Goal: Check status: Check status

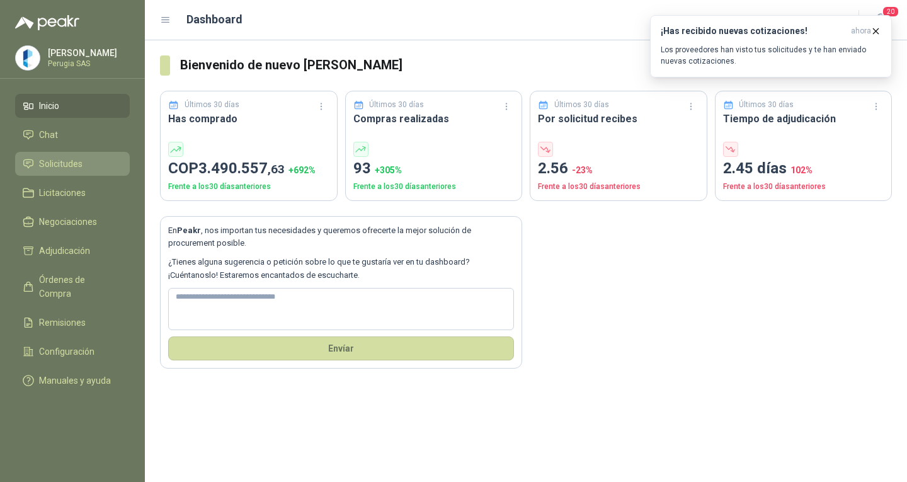
click at [72, 162] on span "Solicitudes" at bounding box center [60, 164] width 43 height 14
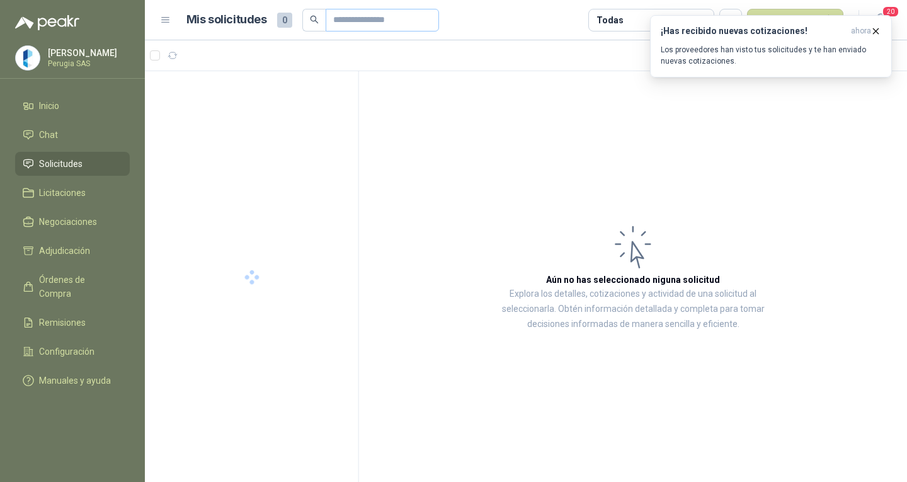
click at [326, 21] on span at bounding box center [382, 20] width 113 height 23
click at [343, 21] on span at bounding box center [382, 20] width 113 height 23
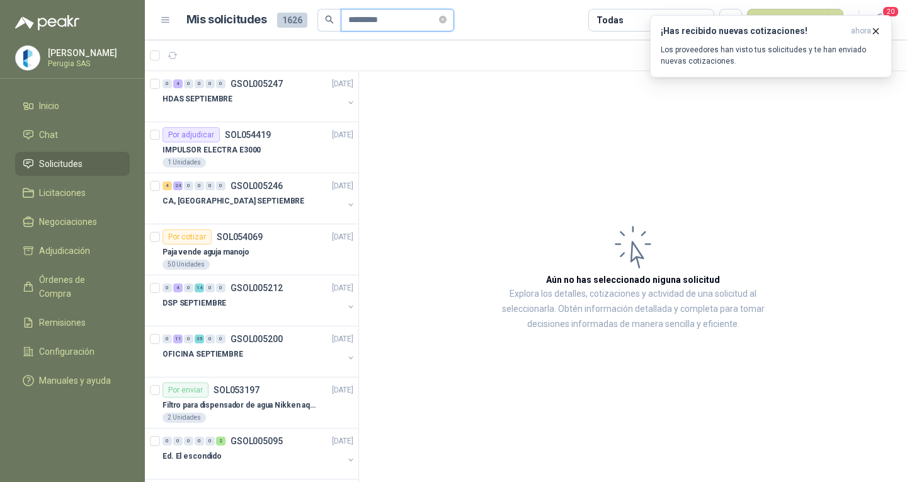
type input "*********"
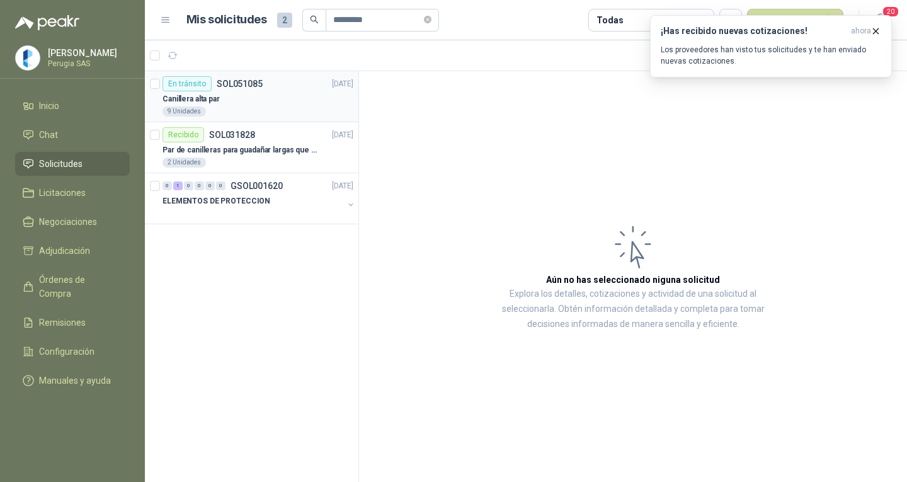
click at [212, 76] on article "En tránsito SOL051085 [DATE] Canillera alta par 9 Unidades" at bounding box center [251, 96] width 213 height 51
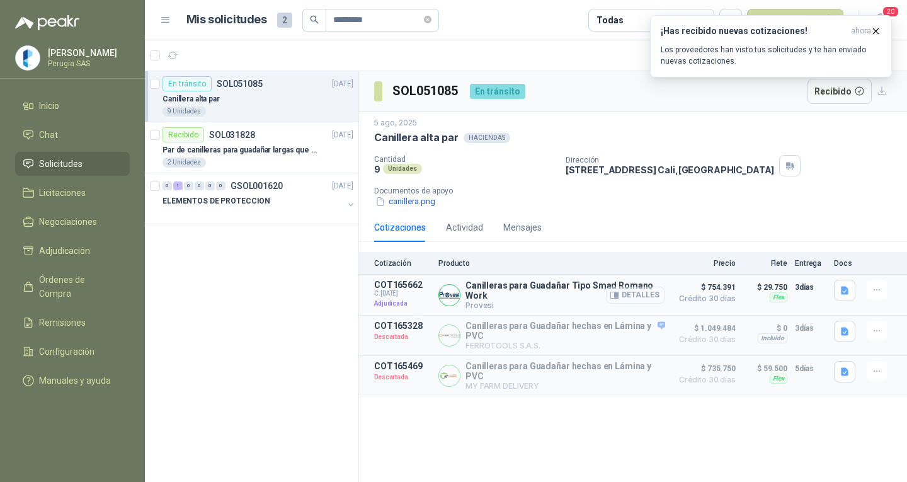
click at [637, 302] on button "Detalles" at bounding box center [635, 295] width 59 height 17
click at [637, 299] on button "Detalles" at bounding box center [635, 295] width 59 height 17
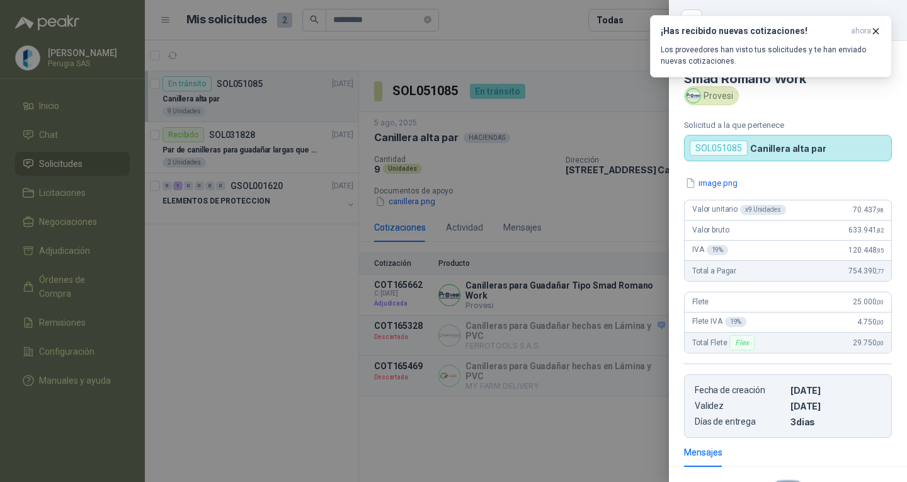
scroll to position [510, 0]
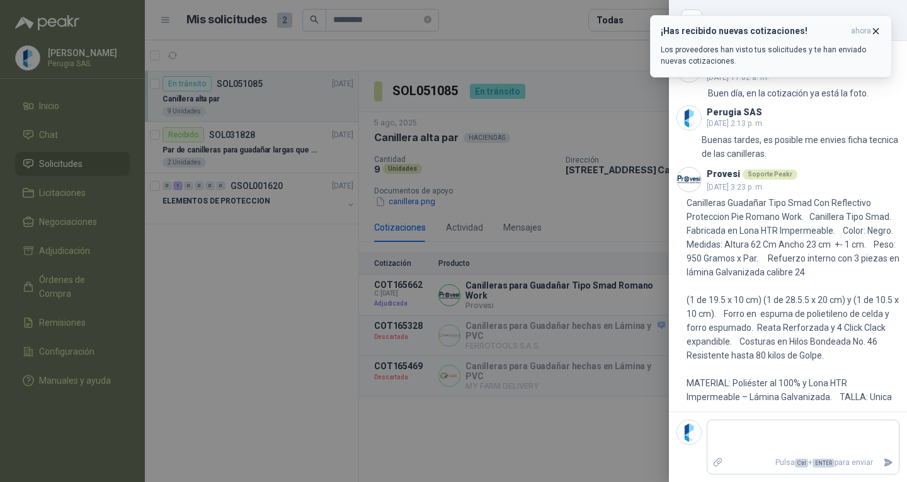
click at [877, 33] on icon "button" at bounding box center [875, 31] width 11 height 11
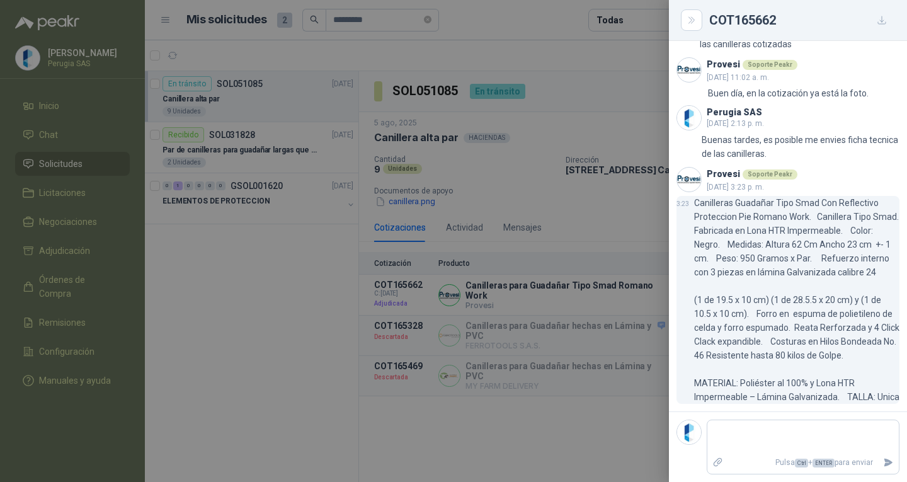
scroll to position [530, 0]
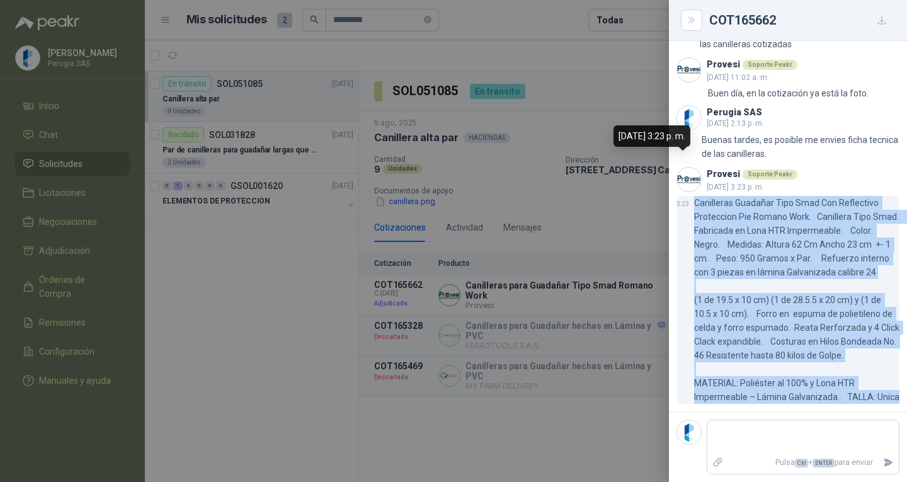
drag, startPoint x: 722, startPoint y: 402, endPoint x: 687, endPoint y: 181, distance: 223.8
click at [687, 196] on div "3:23 Canilleras Guadañar Tipo Smad Con Reflectivo Proteccion Pie Romano Work. C…" at bounding box center [787, 300] width 223 height 208
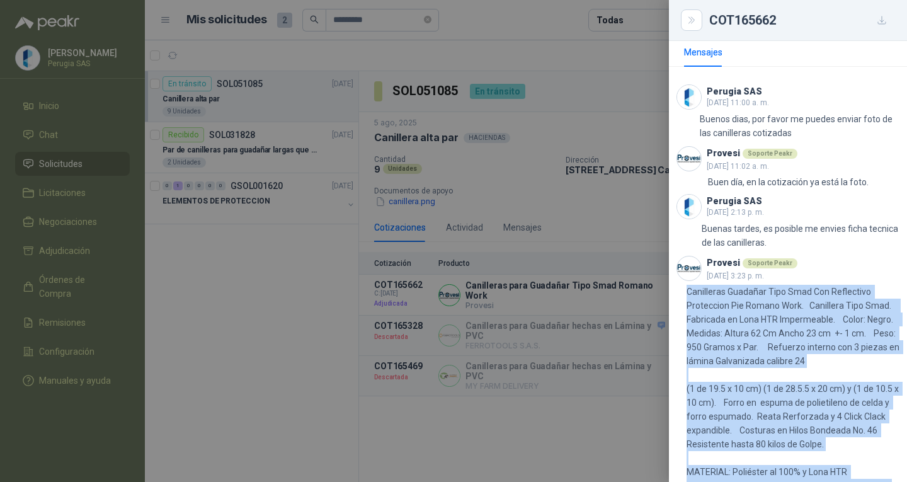
scroll to position [516, 0]
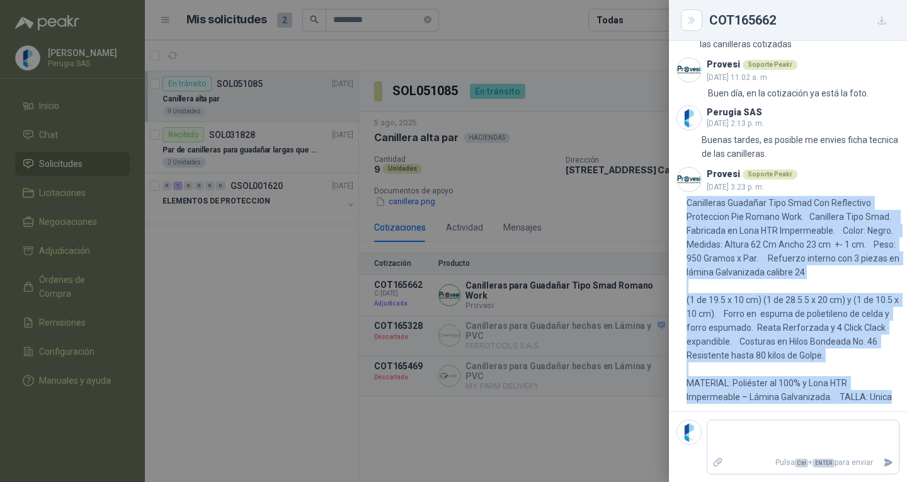
copy div "Canilleras Guadañar Tipo Smad Con Reflectivo Proteccion Pie Romano Work. Canill…"
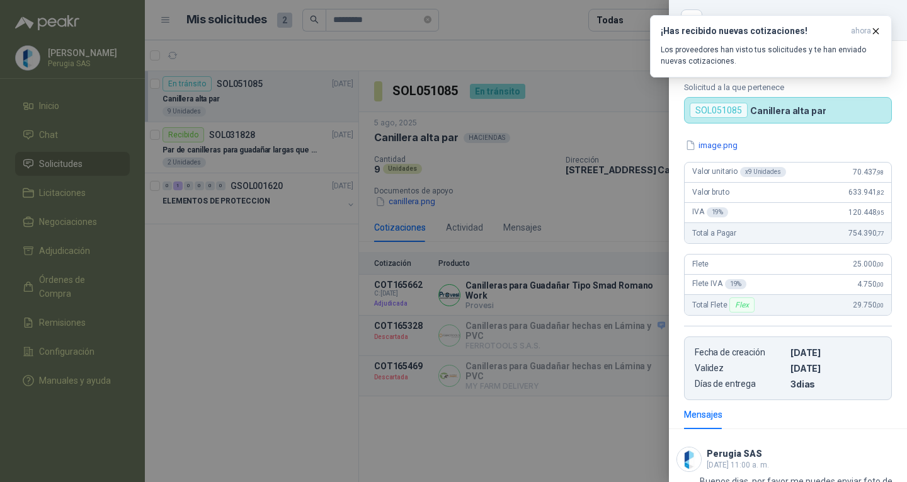
scroll to position [0, 0]
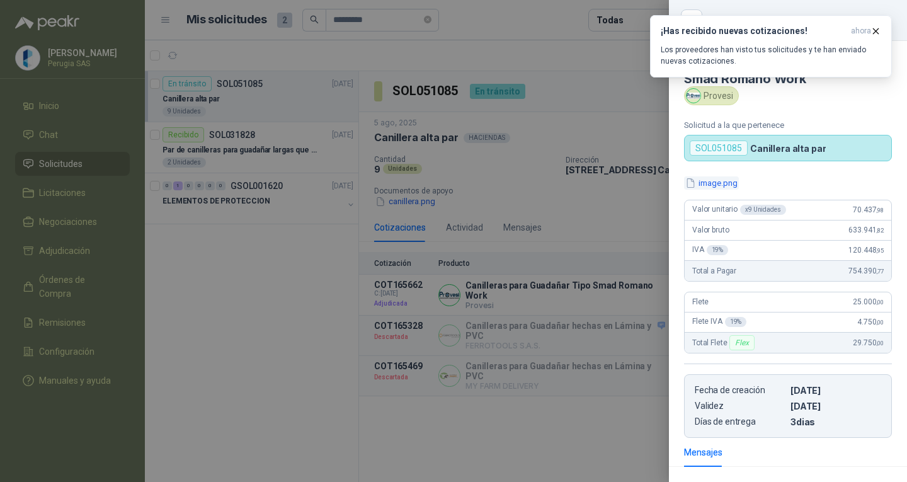
click at [717, 186] on button "image.png" at bounding box center [711, 182] width 55 height 13
